Goal: Navigation & Orientation: Find specific page/section

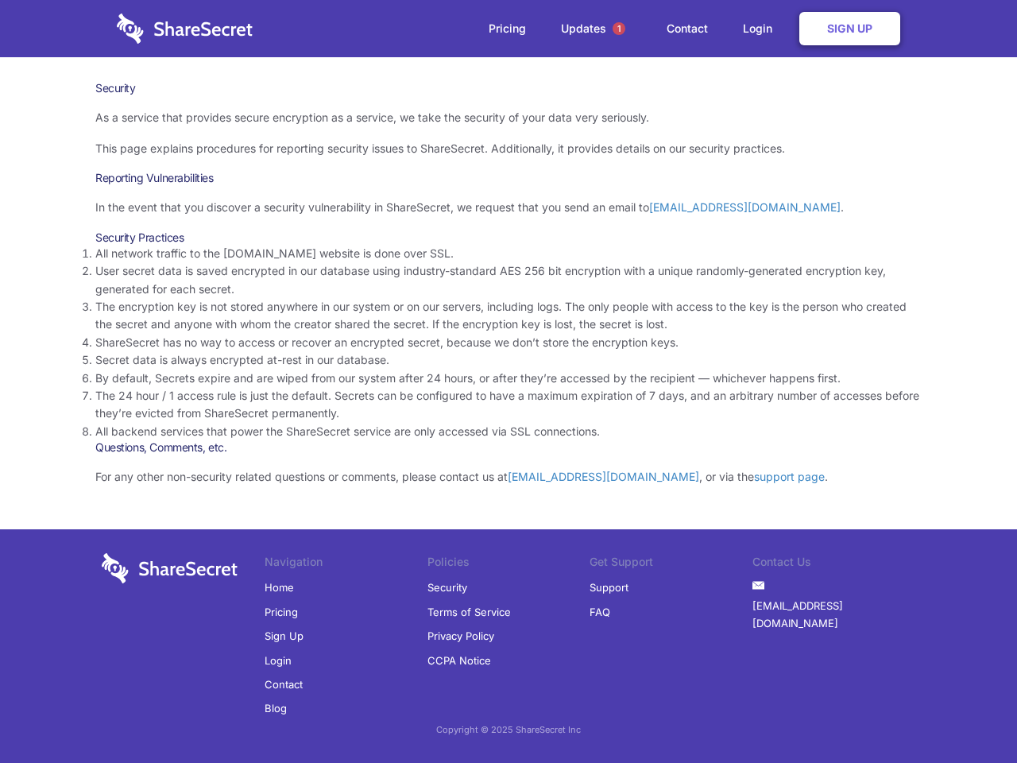
click at [508, 381] on li "By default, Secrets expire and are wiped from our system after 24 hours, or aft…" at bounding box center [508, 377] width 826 height 17
click at [619, 29] on span "1" at bounding box center [618, 28] width 13 height 13
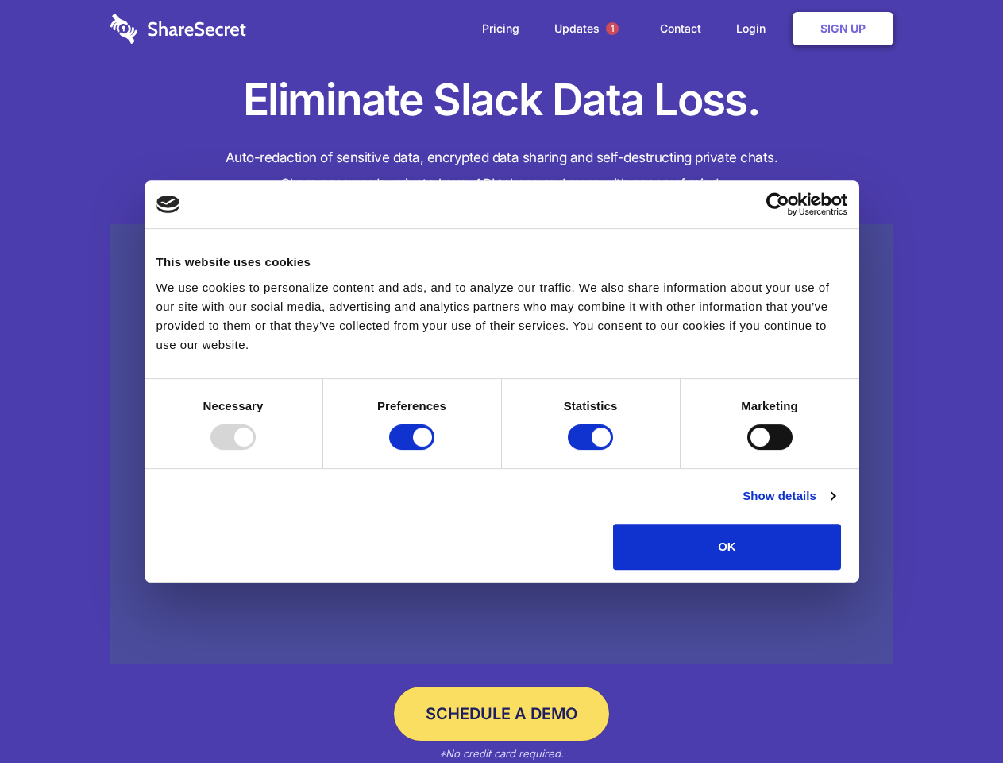
click at [256, 450] on div at bounding box center [233, 436] width 45 height 25
click at [435, 450] on input "Preferences" at bounding box center [411, 436] width 45 height 25
checkbox input "false"
click at [593, 450] on input "Statistics" at bounding box center [590, 436] width 45 height 25
checkbox input "false"
